Goal: Information Seeking & Learning: Learn about a topic

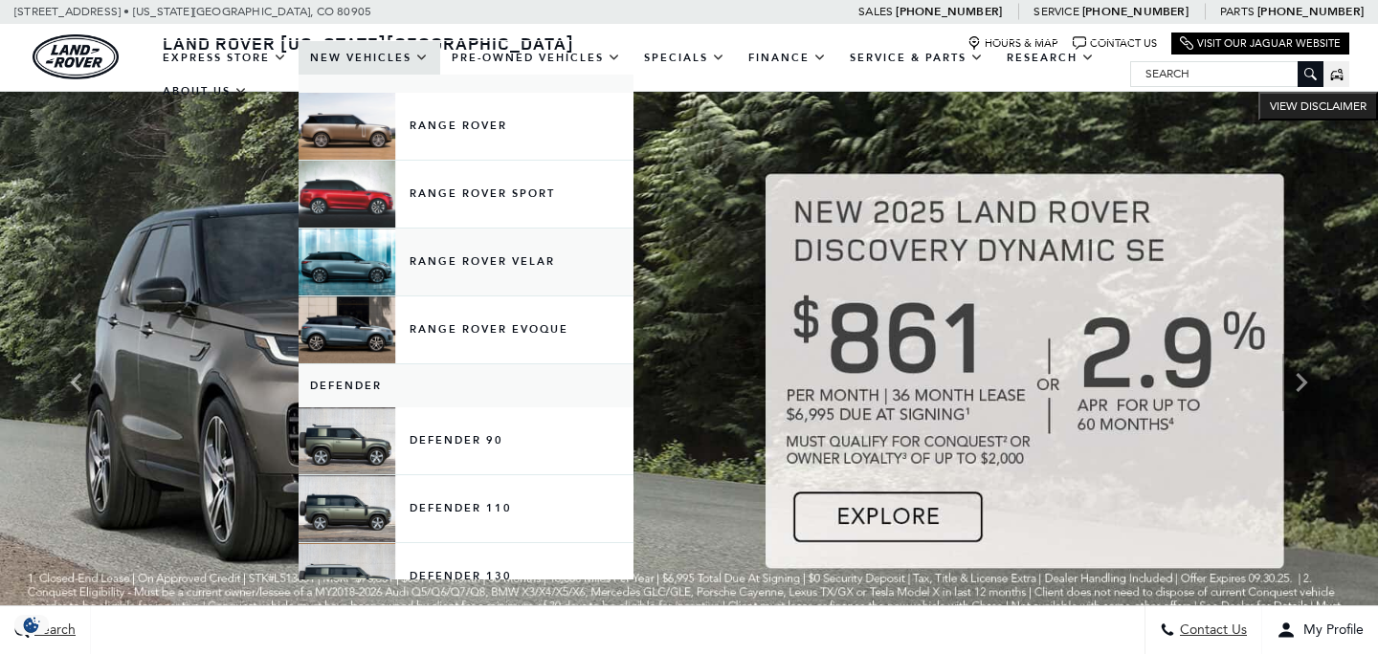
scroll to position [65, 0]
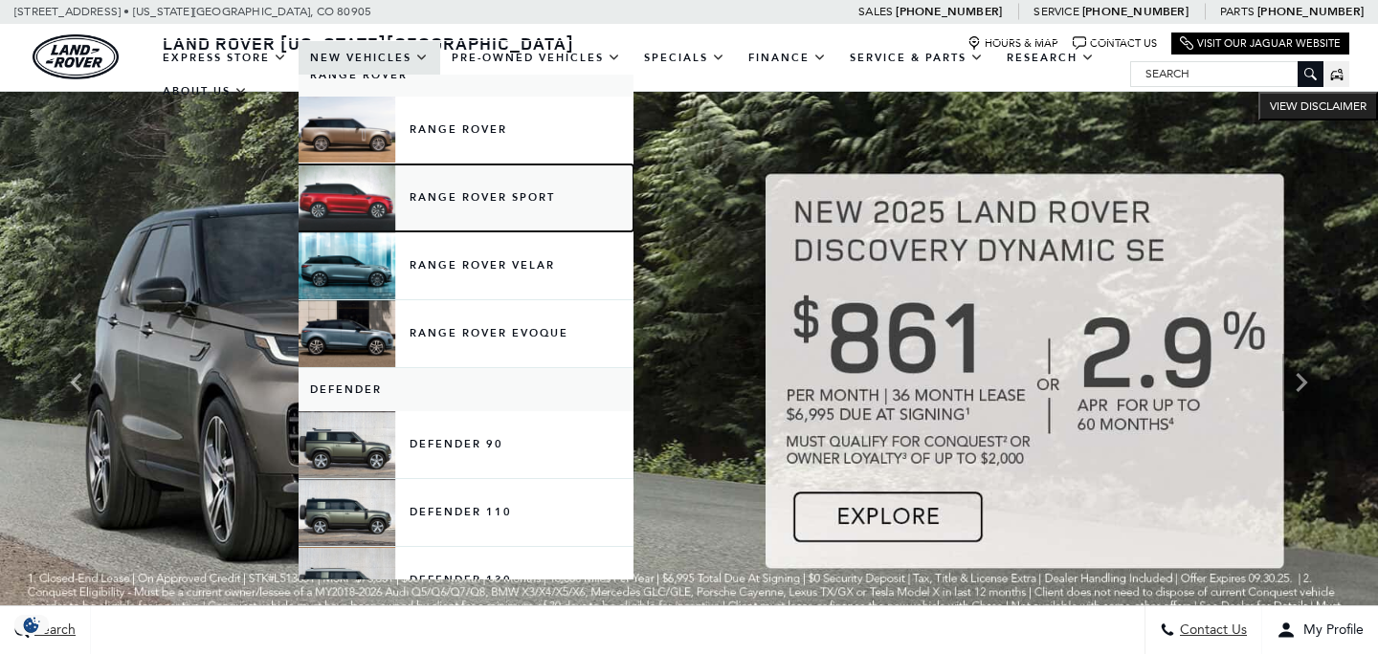
click at [459, 189] on link "Range Rover Sport" at bounding box center [465, 198] width 335 height 67
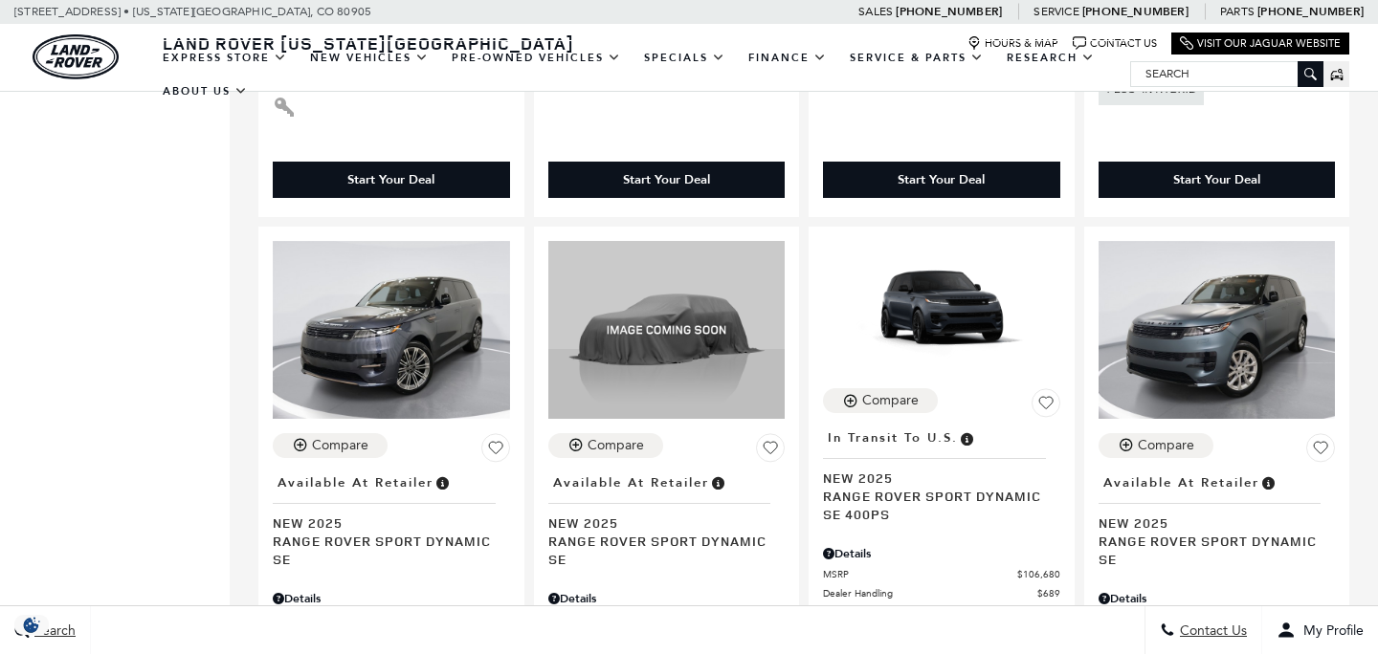
scroll to position [3283, 0]
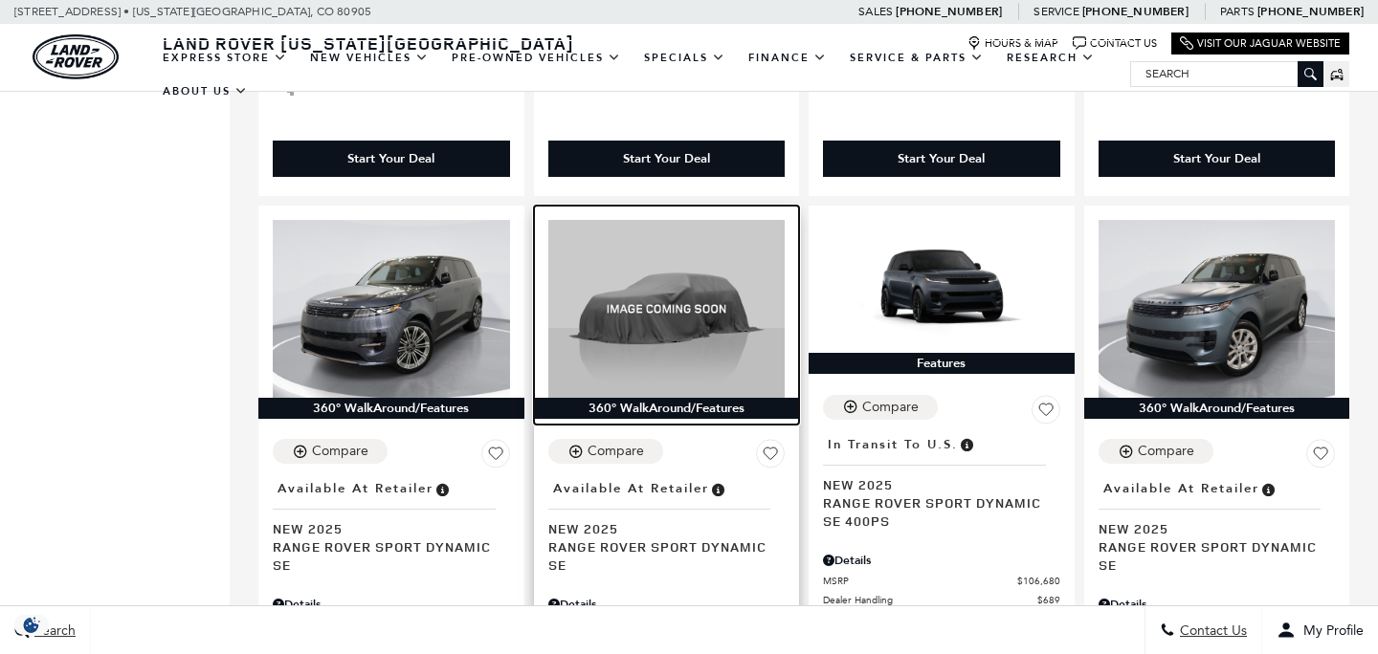
click at [657, 298] on img at bounding box center [666, 309] width 237 height 178
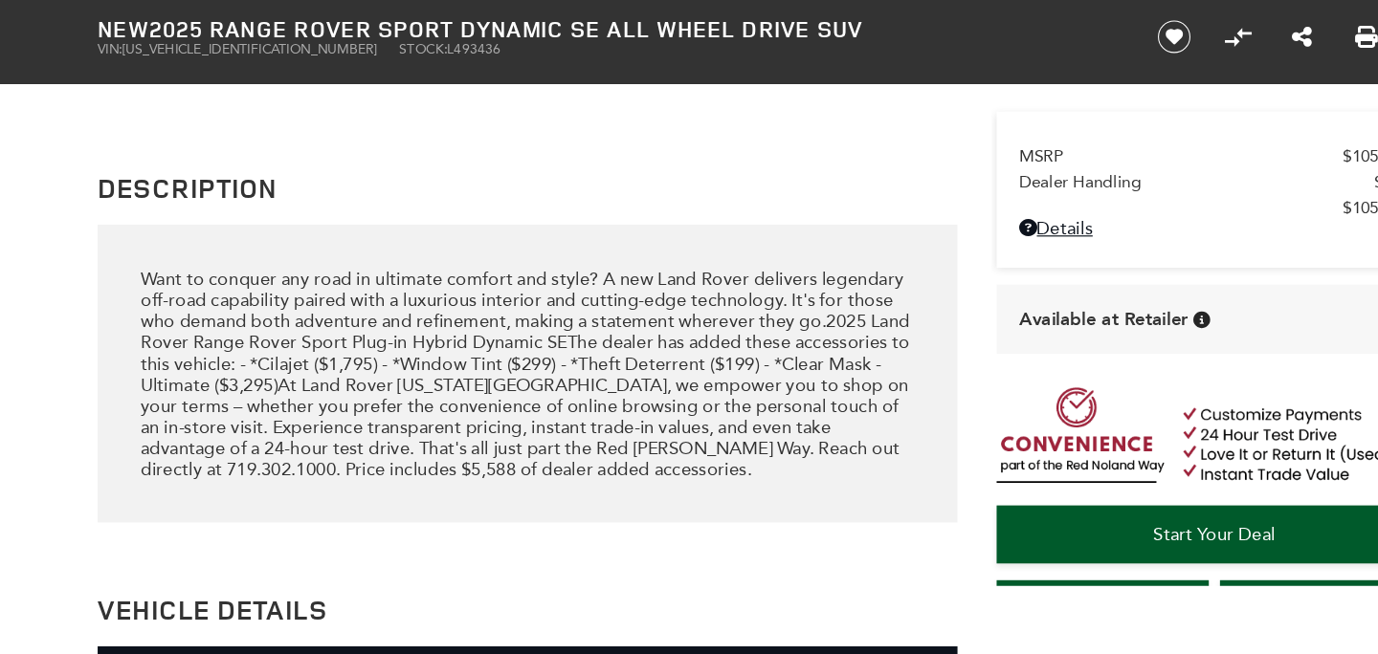
scroll to position [1867, 0]
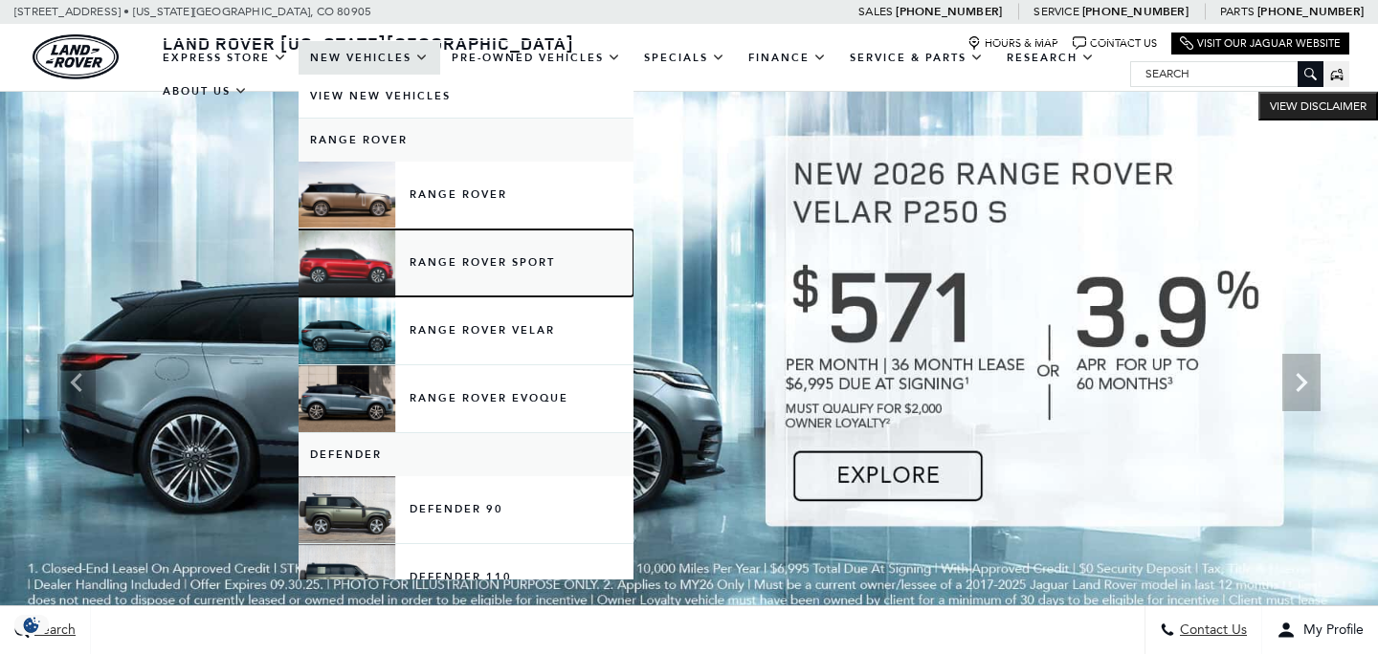
click at [453, 259] on link "Range Rover Sport" at bounding box center [465, 263] width 335 height 67
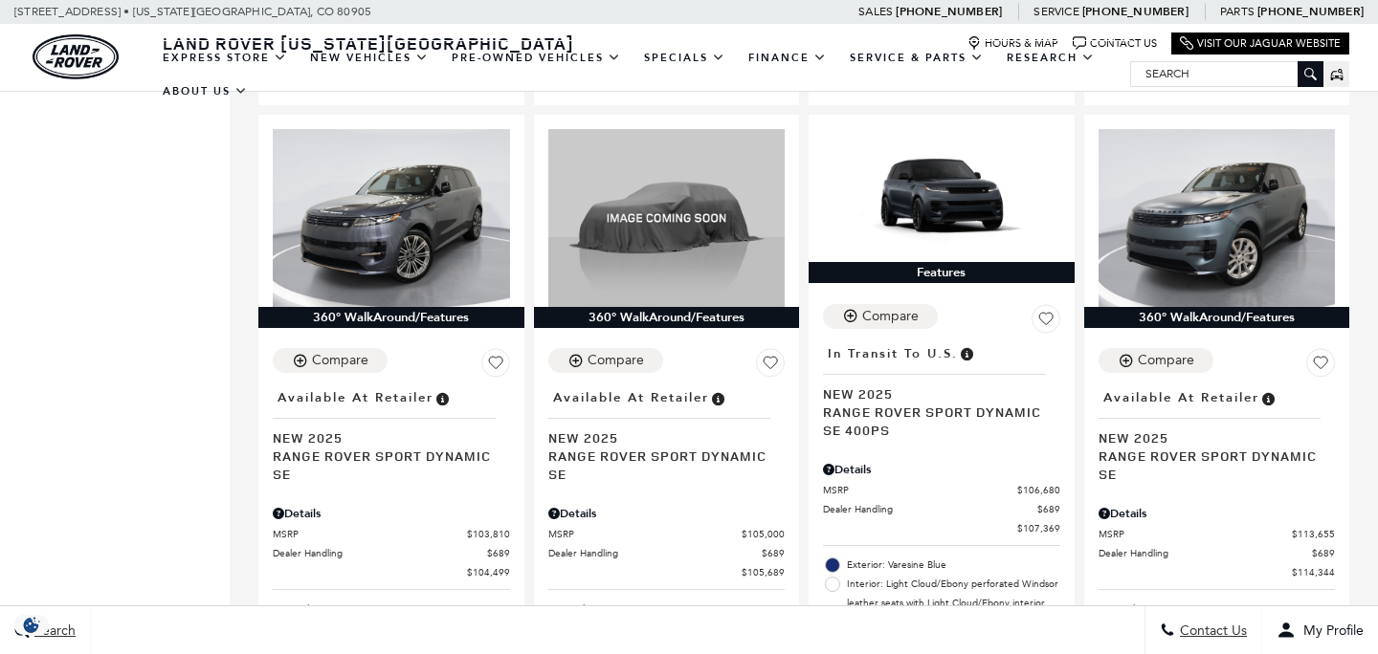
scroll to position [3355, 0]
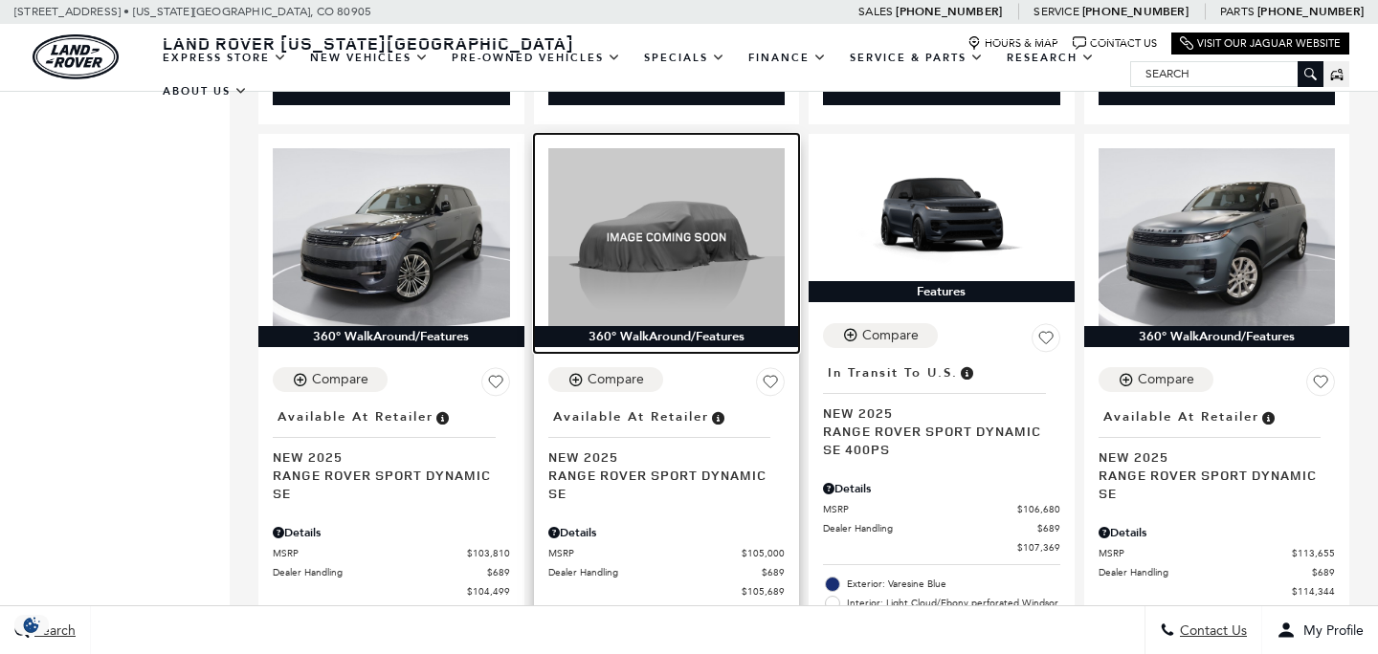
click at [656, 212] on img at bounding box center [666, 237] width 237 height 178
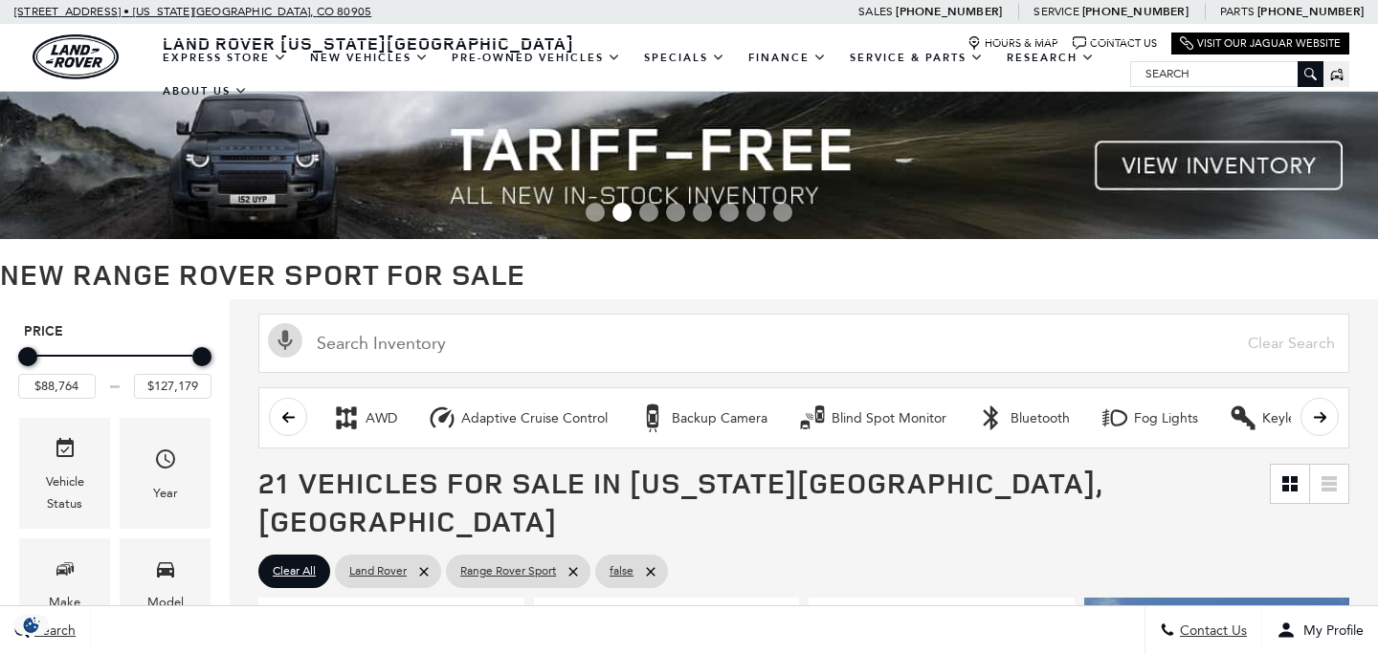
scroll to position [3355, 0]
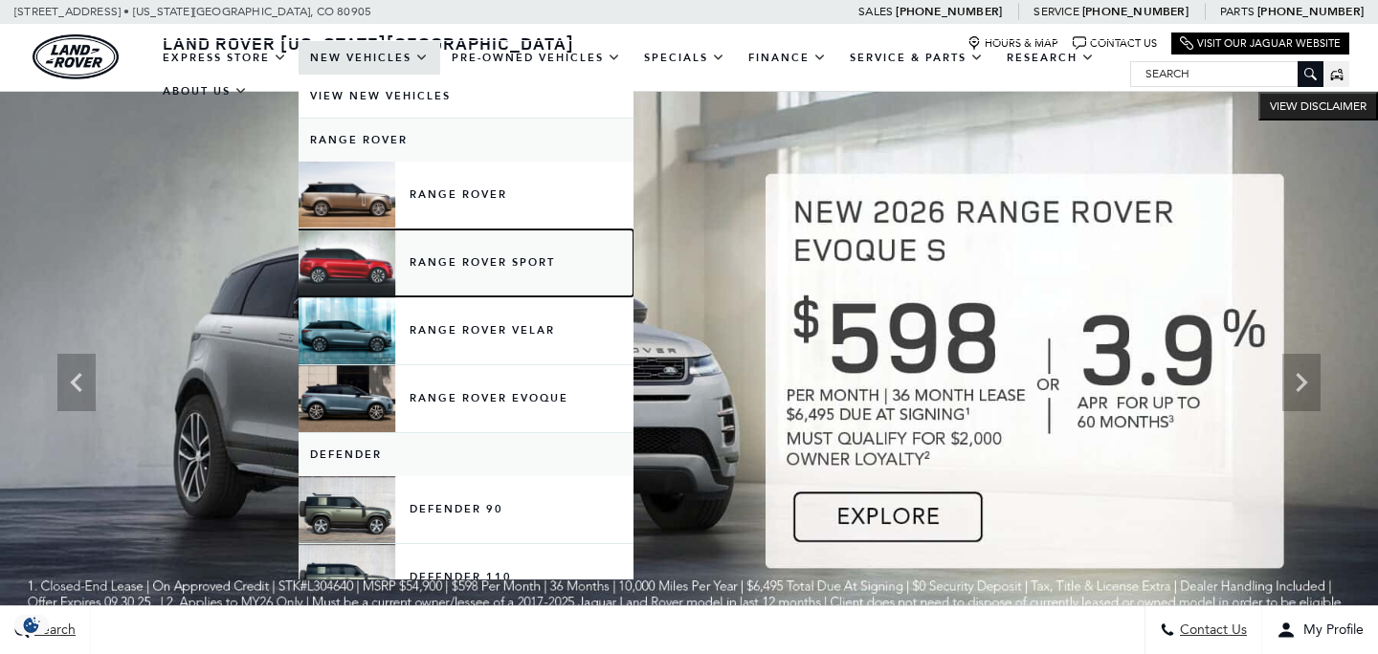
click at [477, 266] on link "Range Rover Sport" at bounding box center [465, 263] width 335 height 67
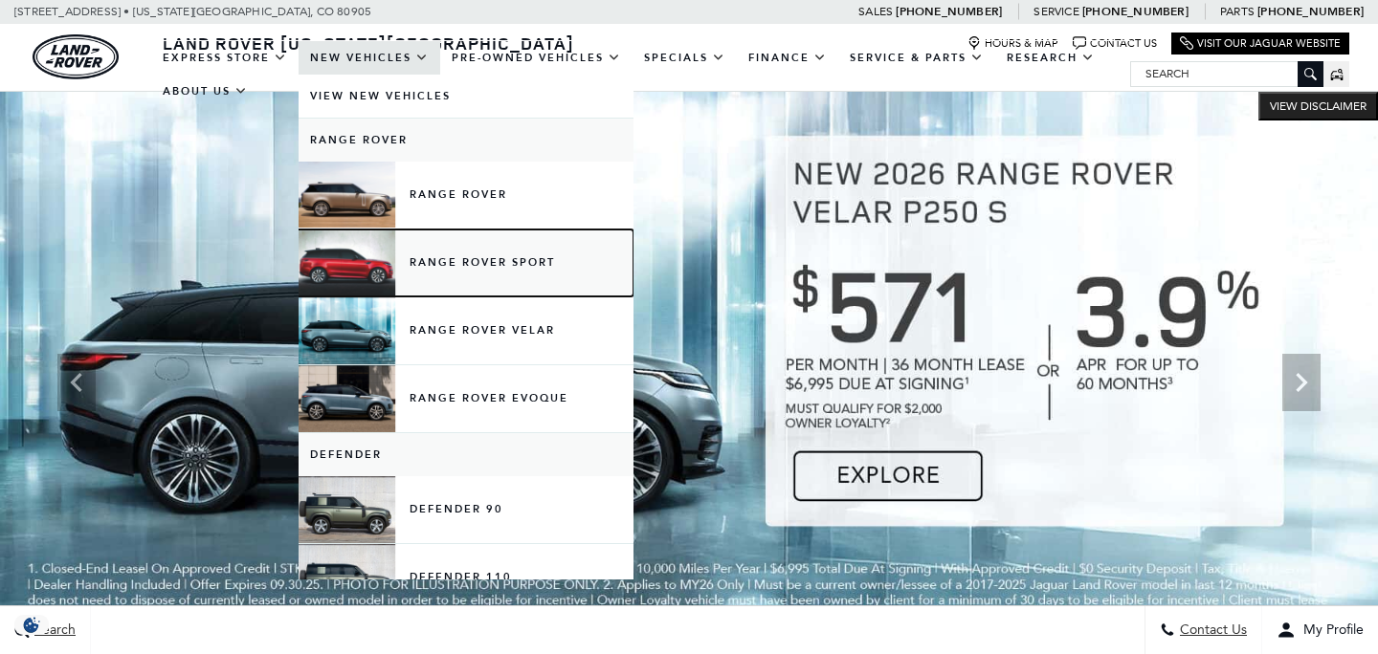
click at [477, 266] on link "Range Rover Sport" at bounding box center [465, 263] width 335 height 67
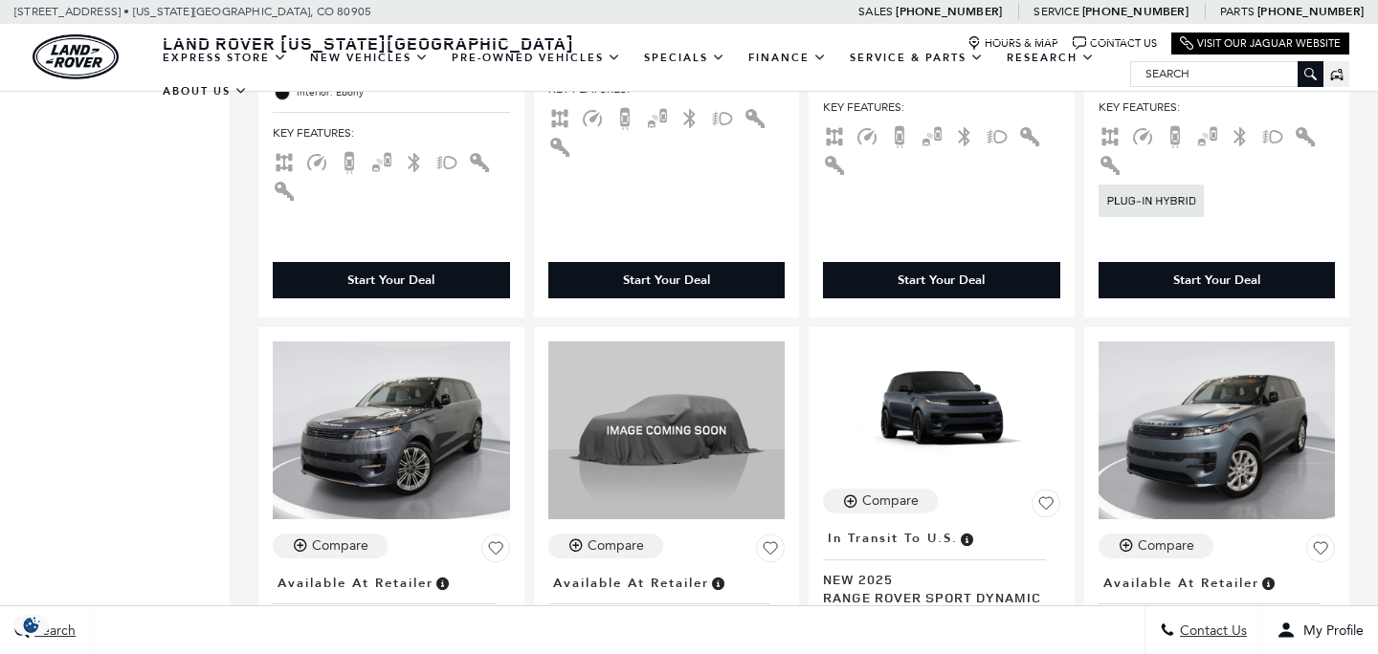
scroll to position [3318, 0]
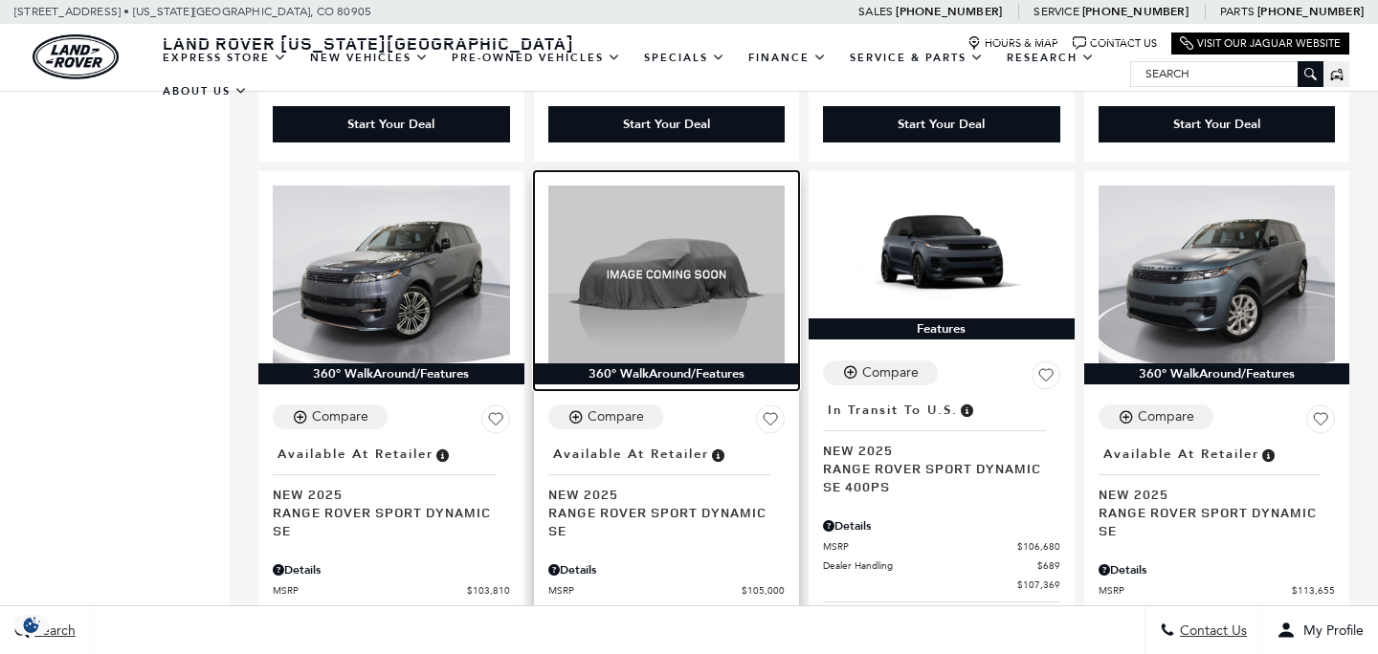
click at [682, 259] on img at bounding box center [666, 275] width 237 height 178
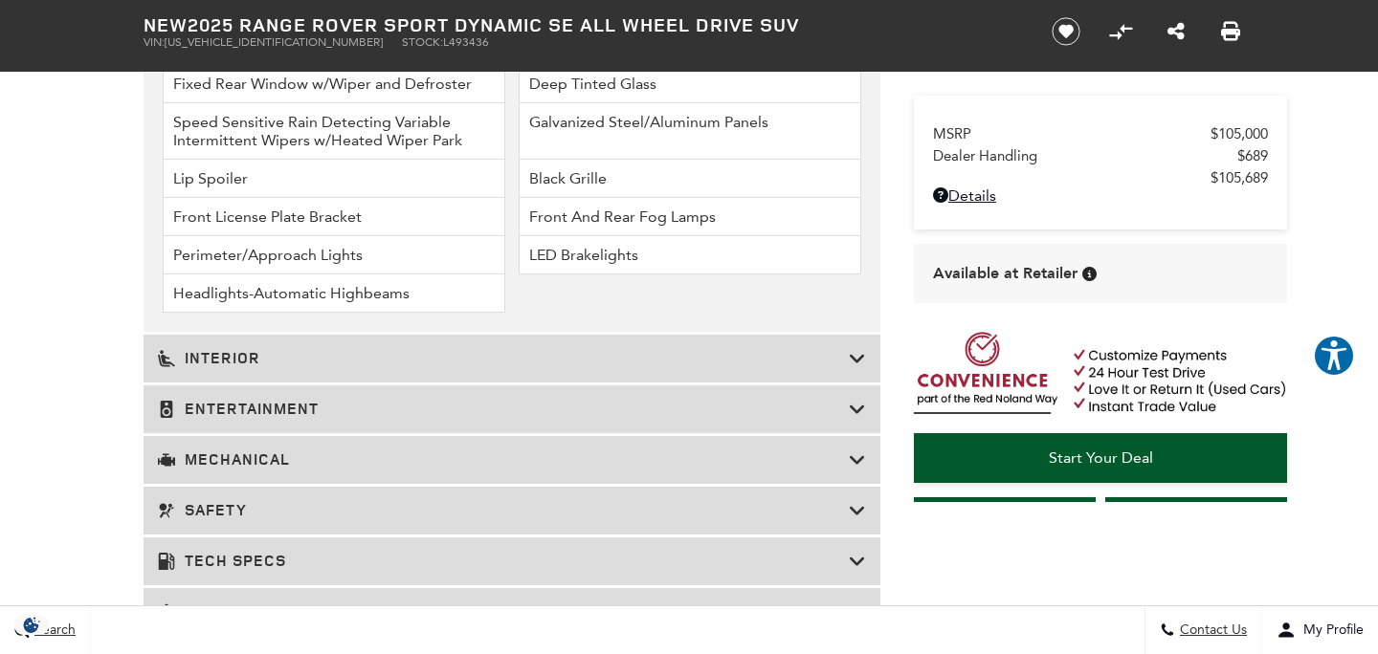
scroll to position [2751, 0]
click at [329, 474] on div "Mechanical" at bounding box center [512, 458] width 737 height 48
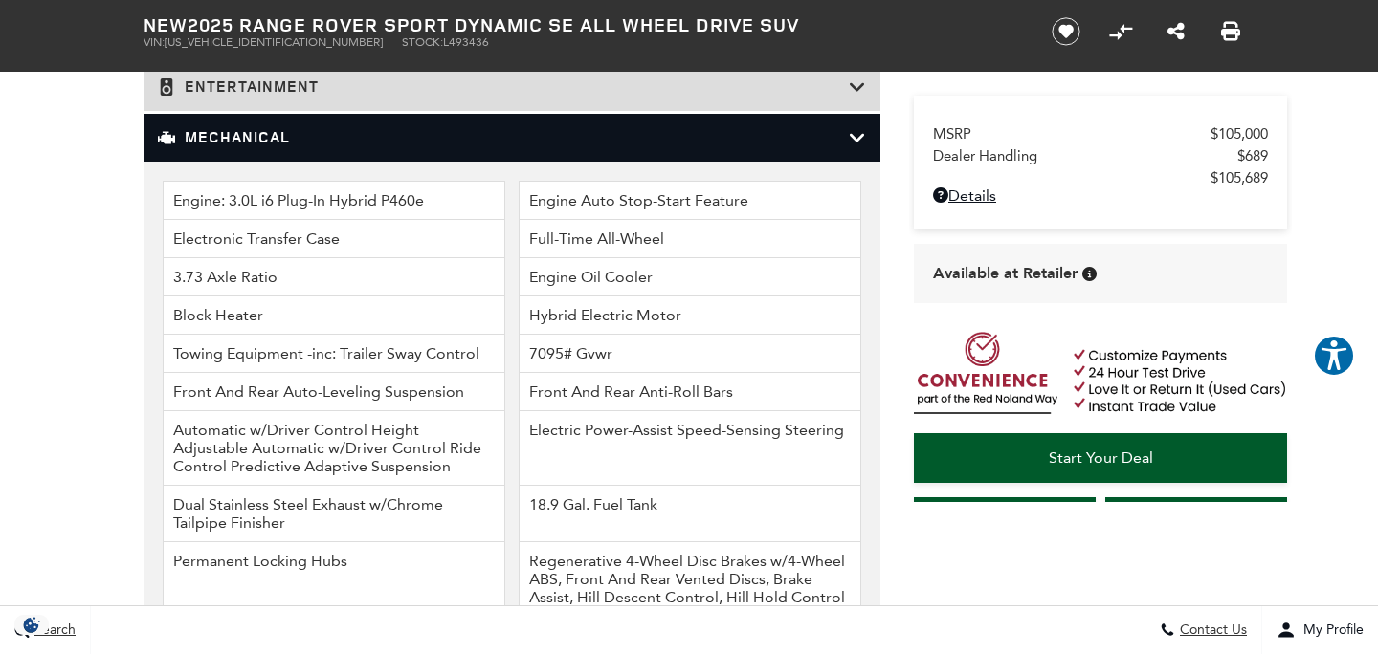
scroll to position [2369, 0]
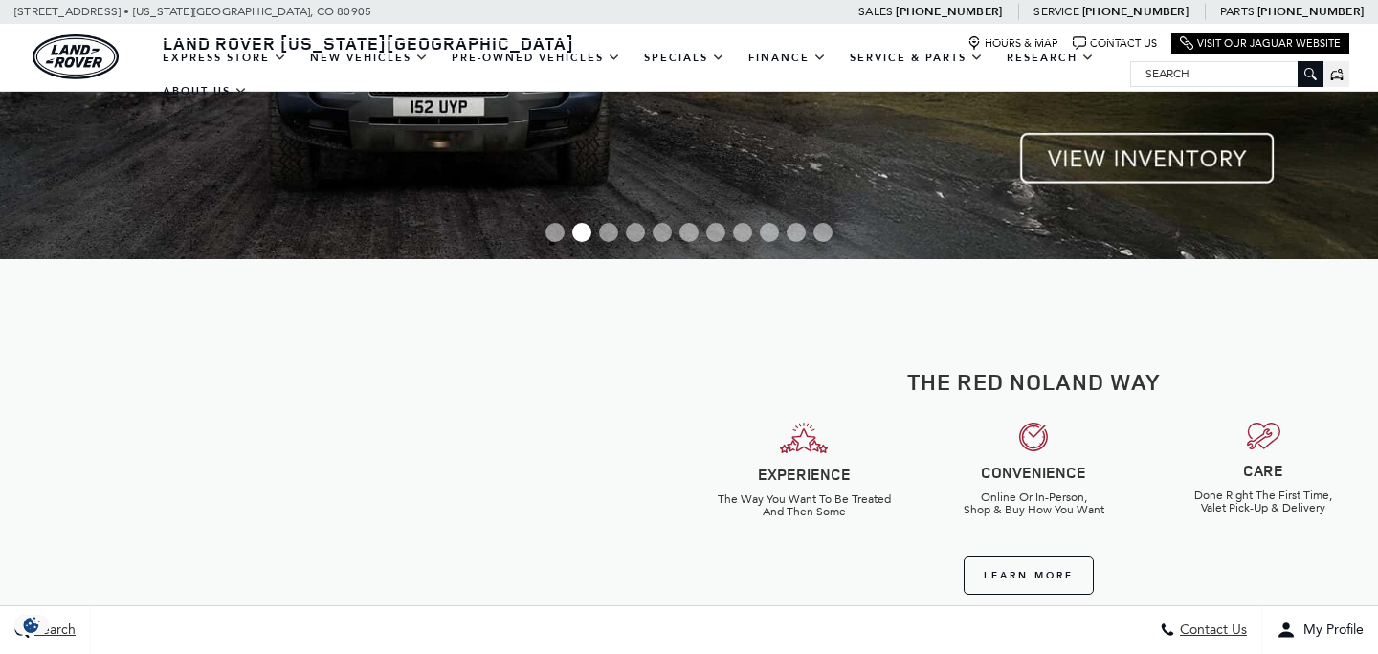
scroll to position [235, 0]
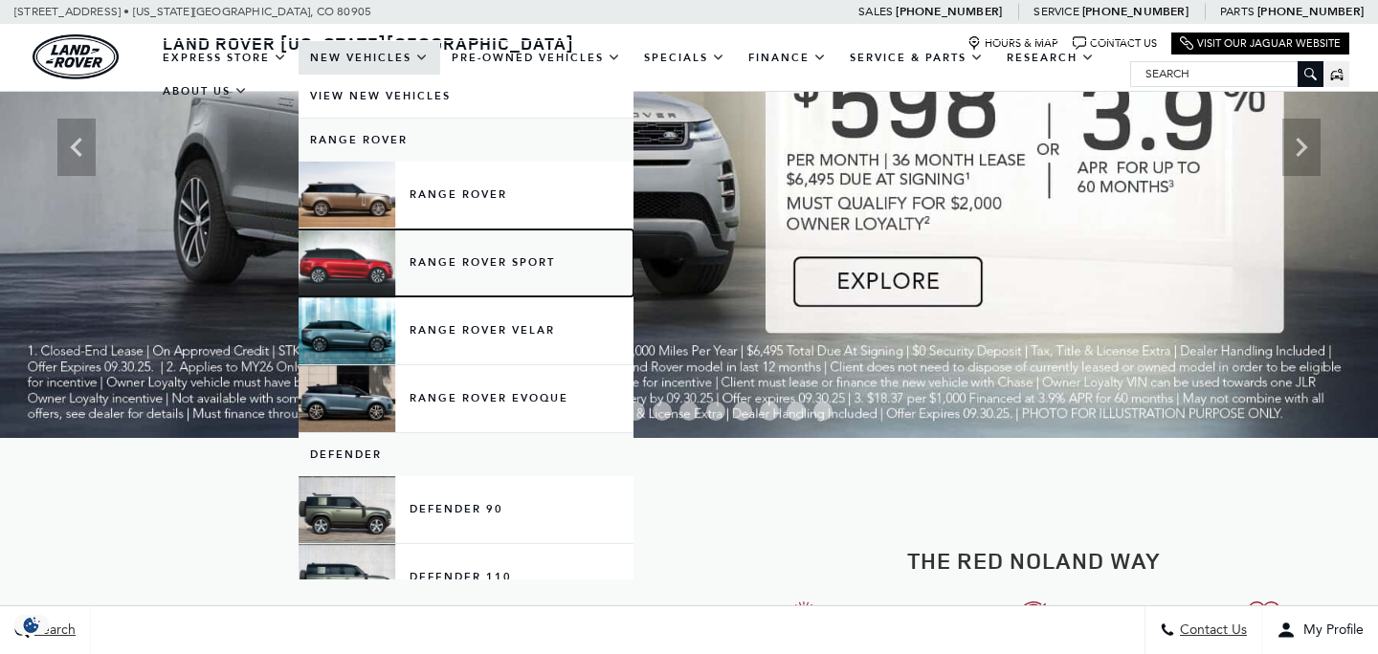
click at [464, 256] on link "Range Rover Sport" at bounding box center [465, 263] width 335 height 67
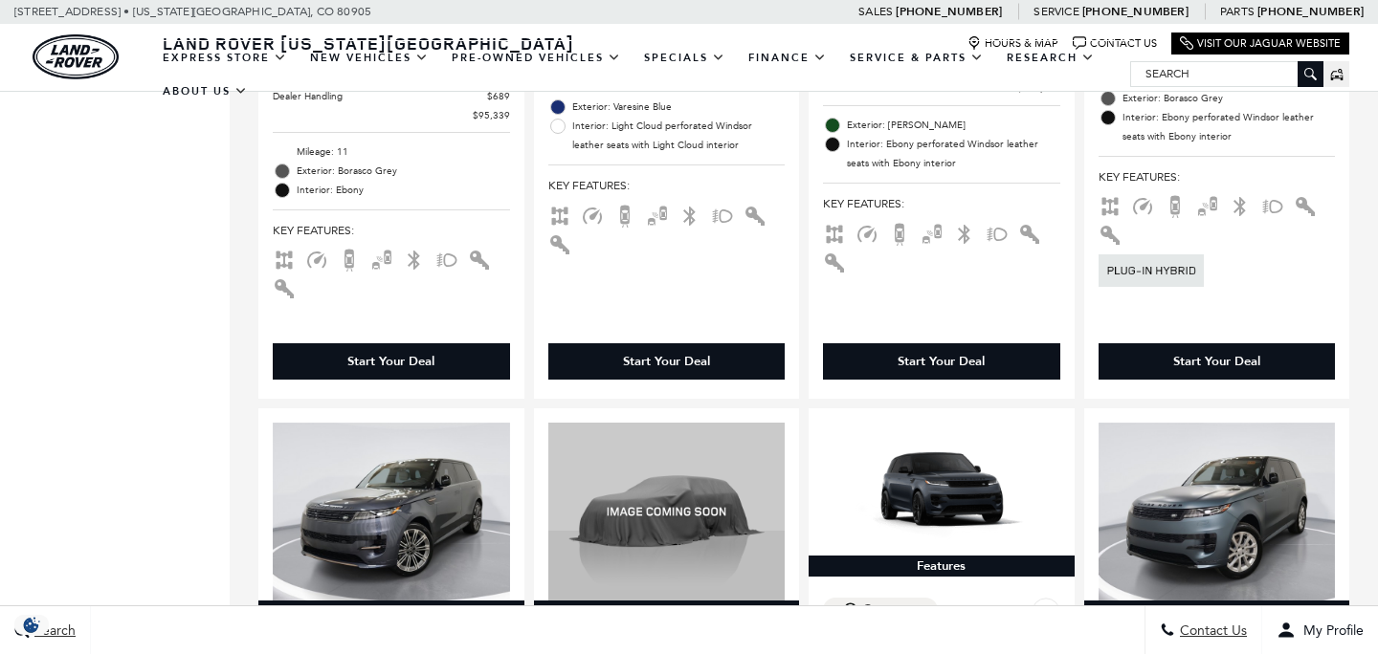
scroll to position [3094, 0]
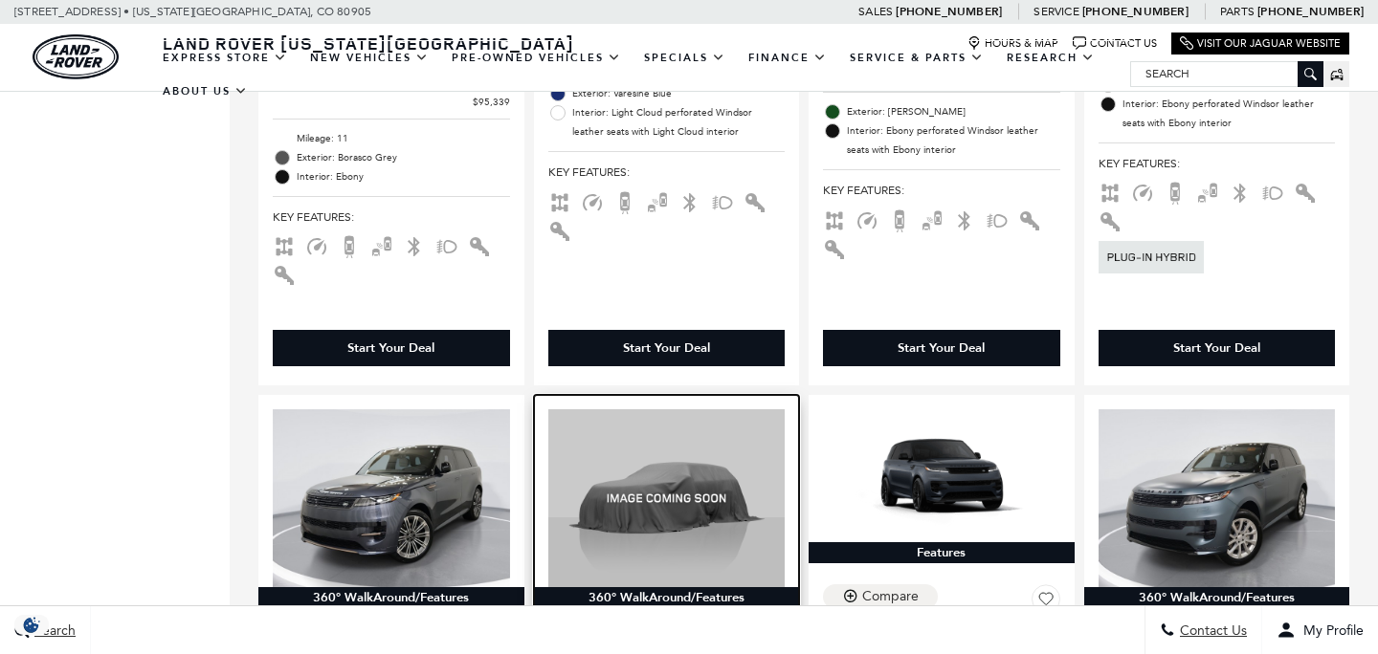
click at [670, 444] on img at bounding box center [666, 498] width 237 height 178
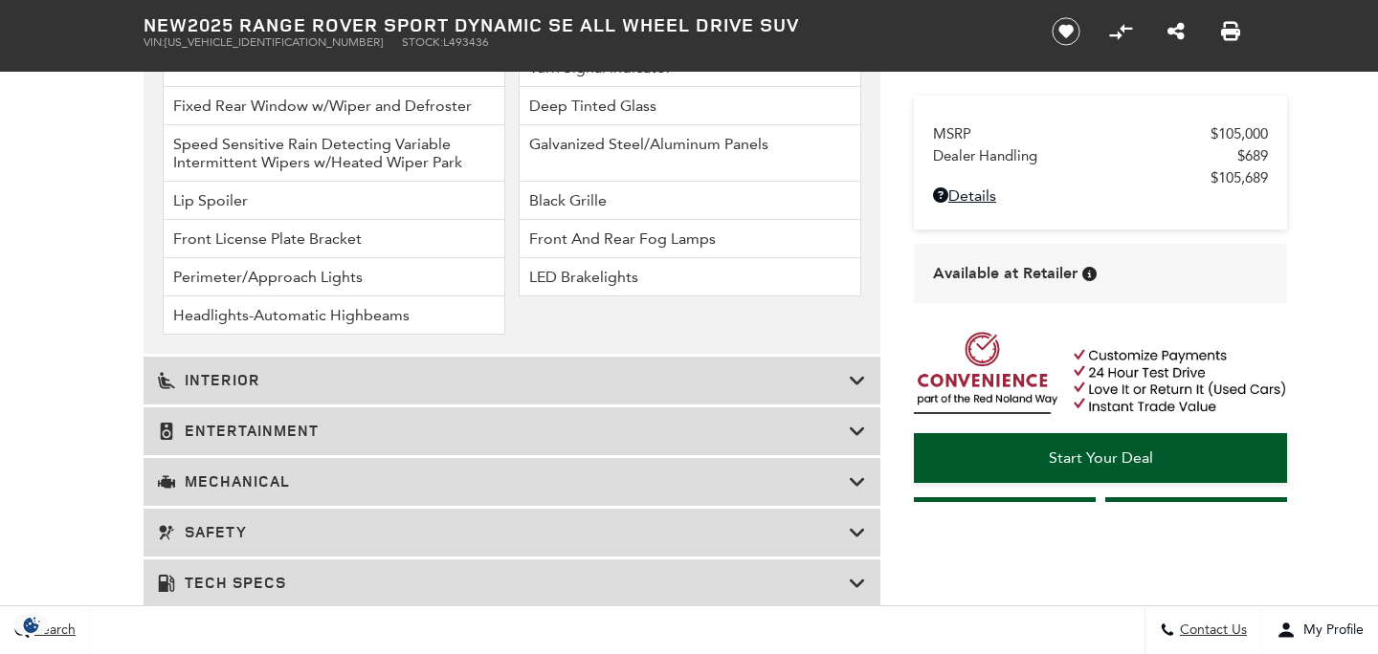
scroll to position [2830, 0]
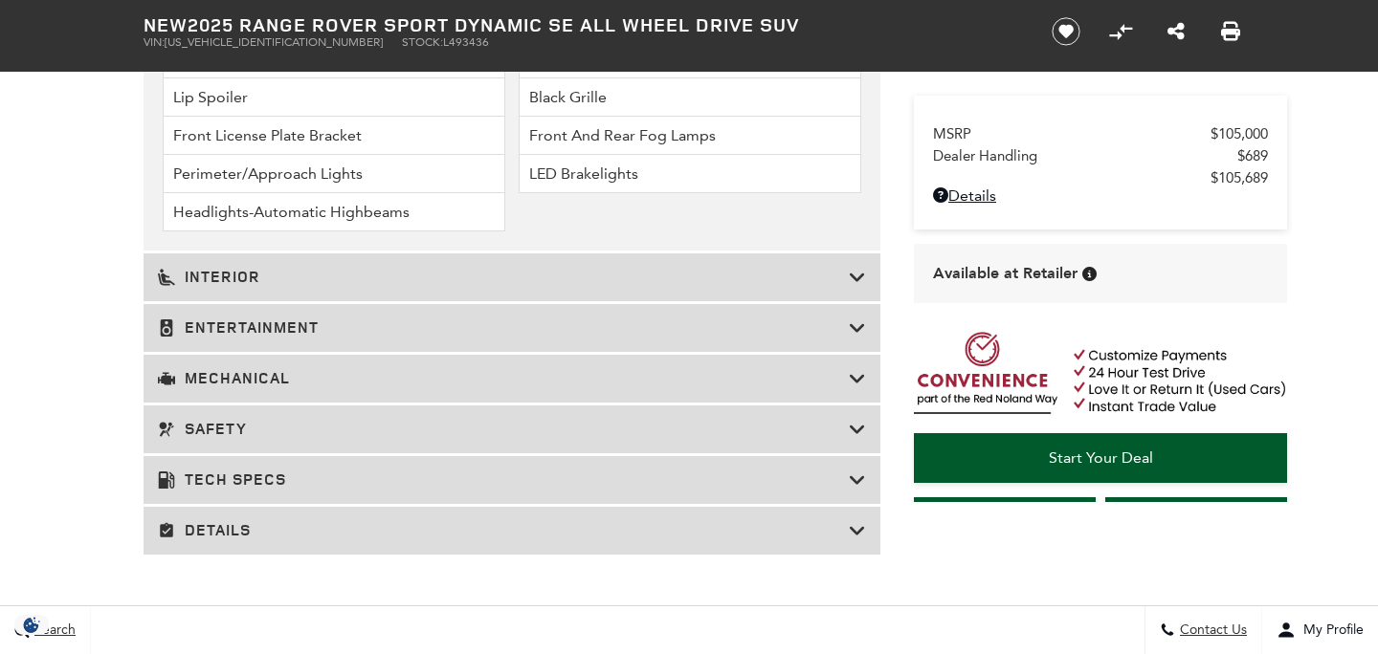
click at [276, 432] on h3 "Safety" at bounding box center [503, 429] width 691 height 19
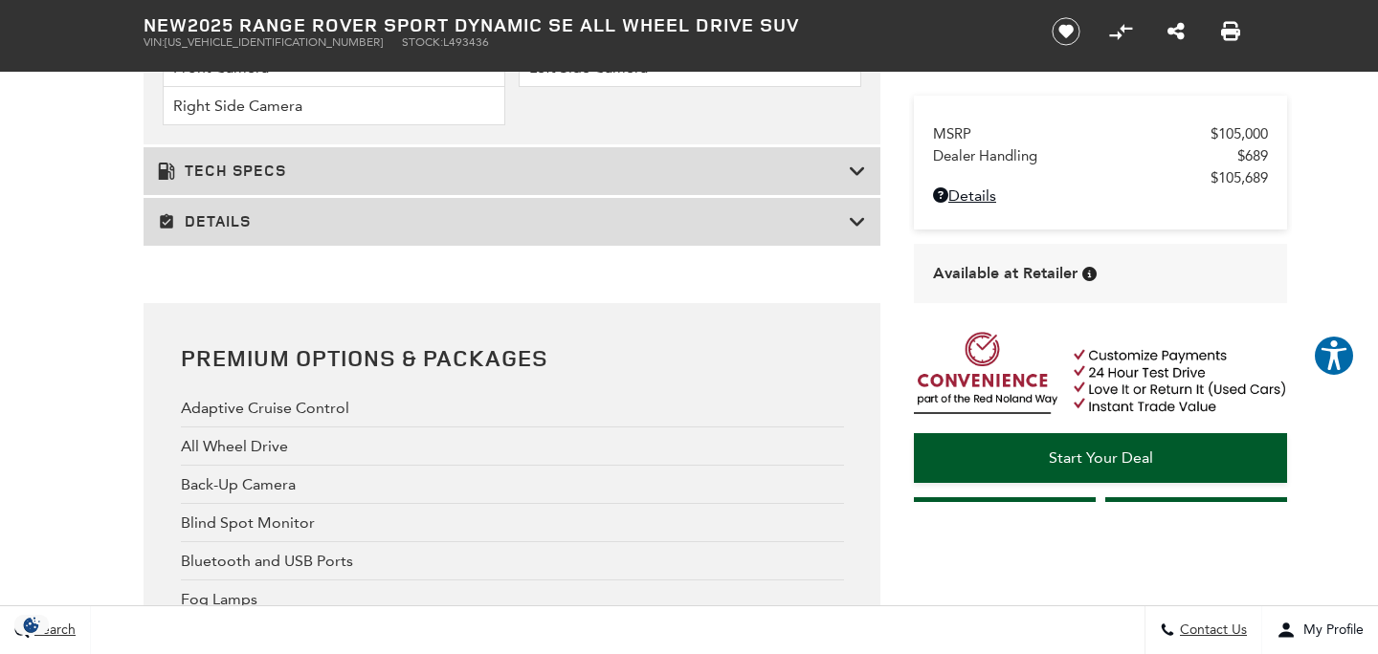
scroll to position [2919, 0]
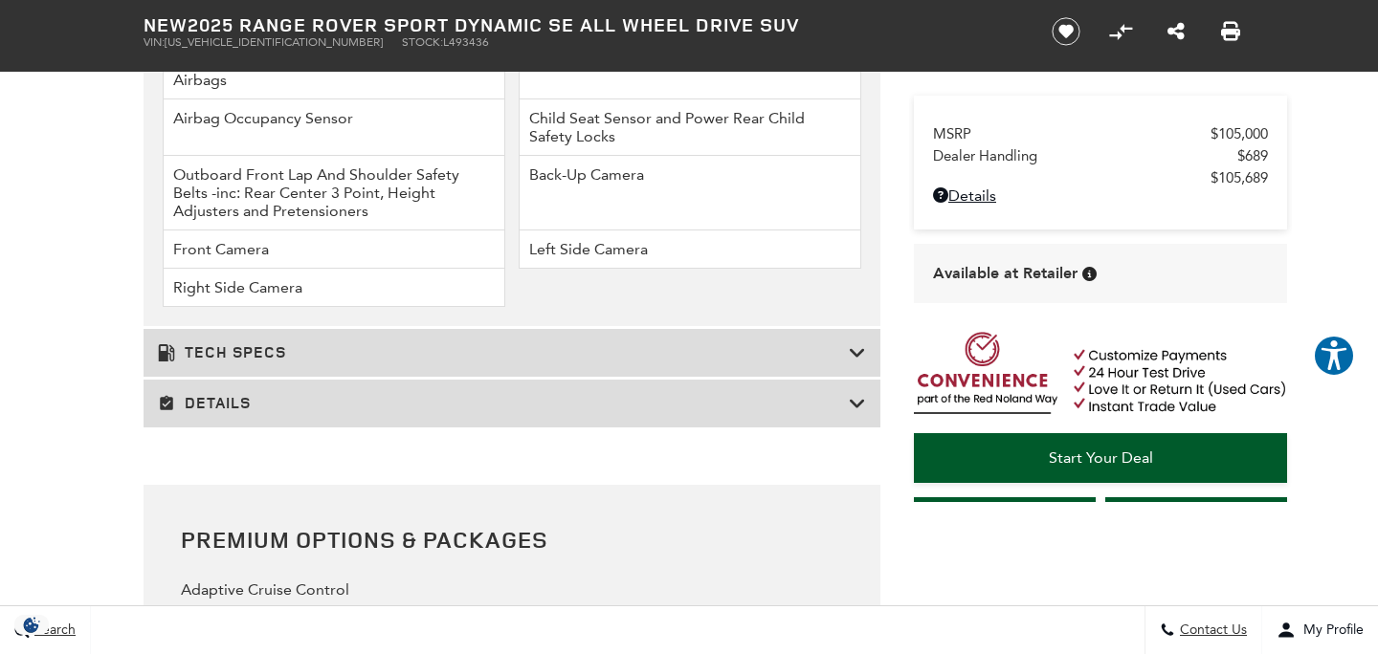
click at [538, 354] on h3 "Tech Specs" at bounding box center [503, 352] width 691 height 19
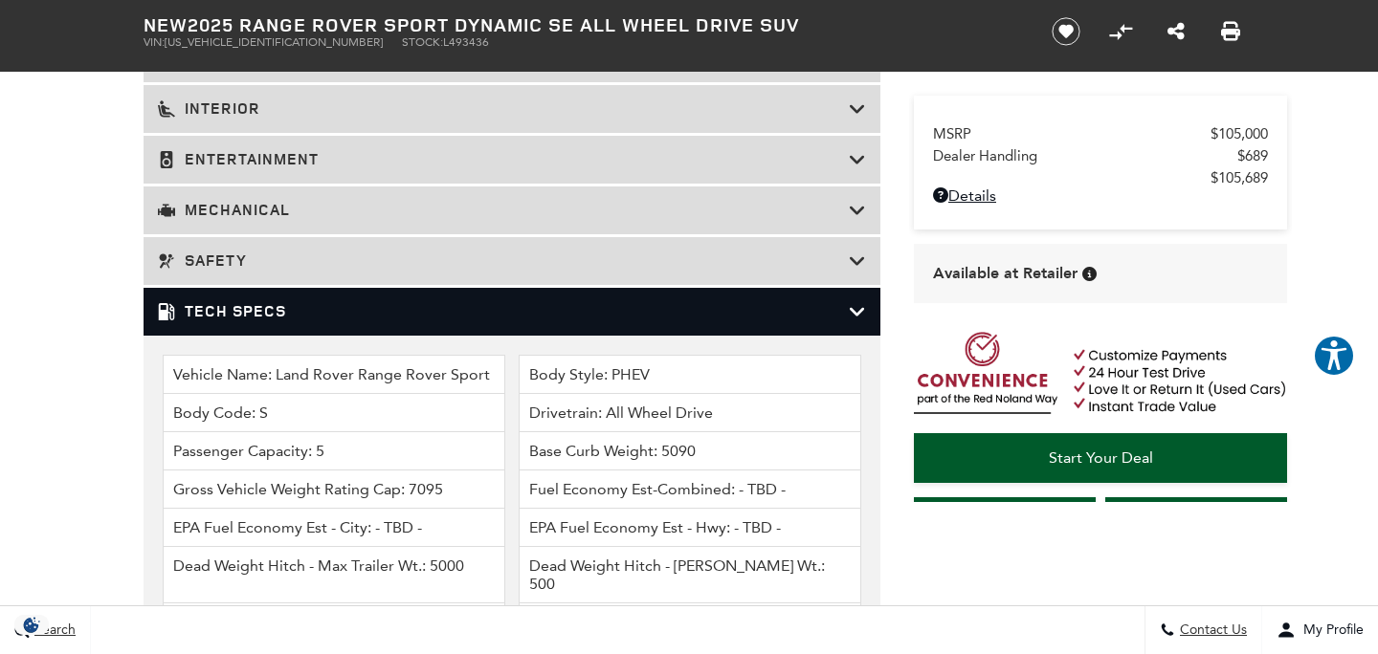
scroll to position [2464, 0]
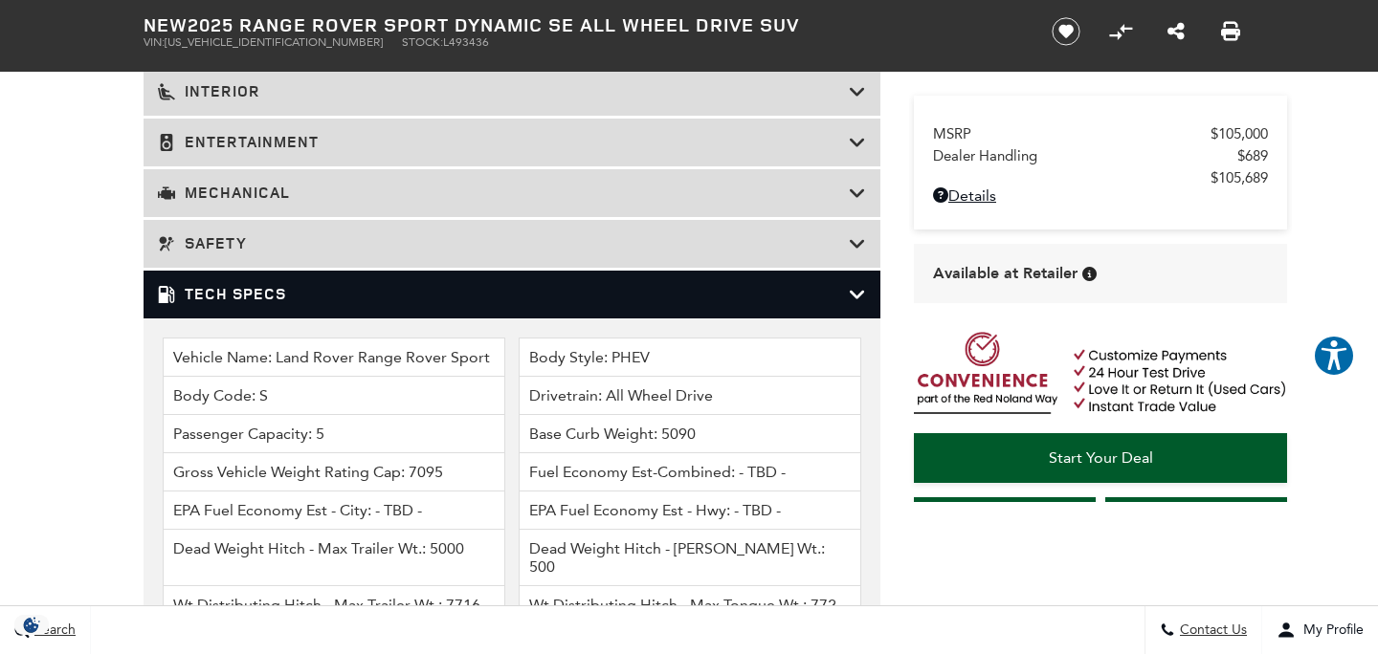
click at [298, 244] on h3 "Safety" at bounding box center [503, 243] width 691 height 19
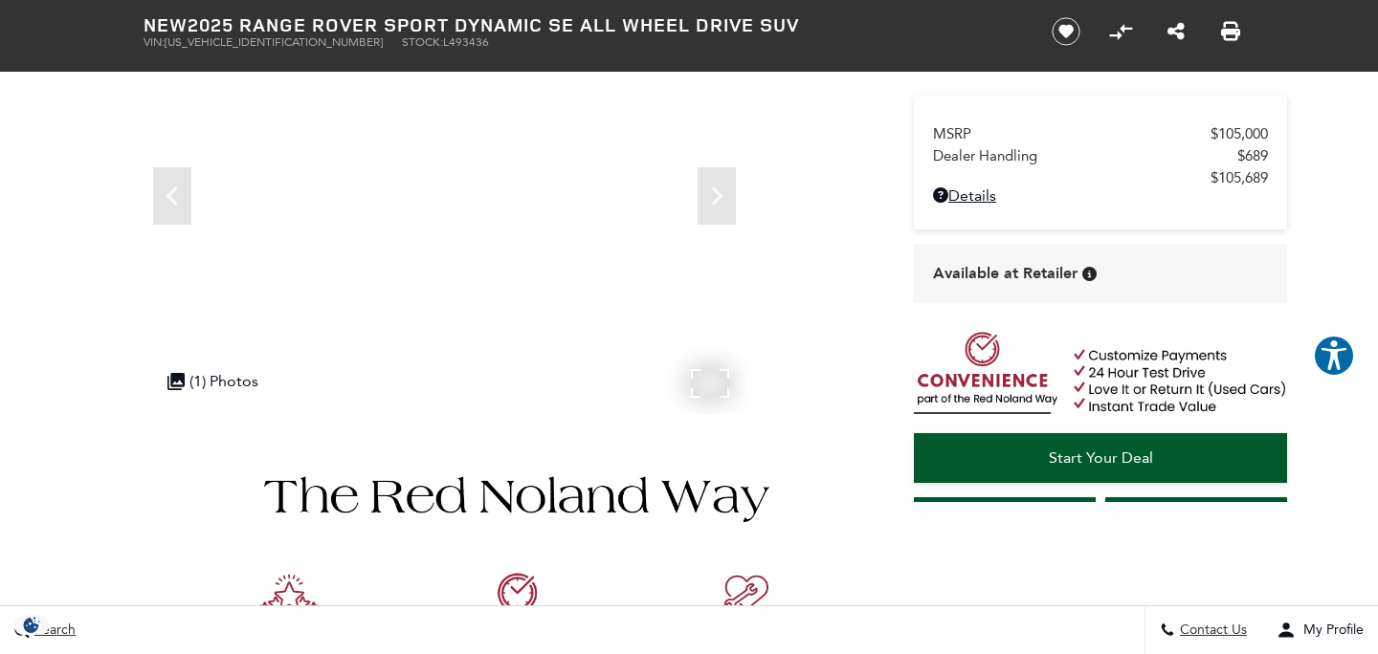
scroll to position [0, 0]
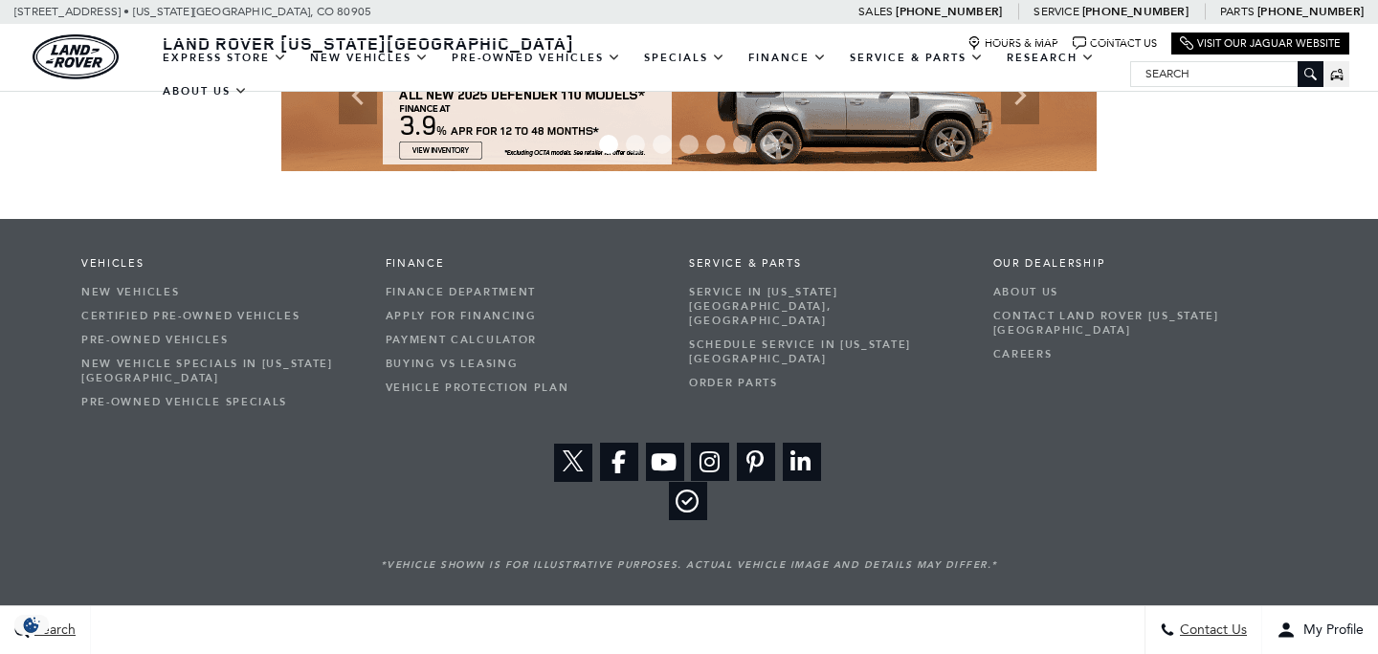
scroll to position [3209, 0]
